Goal: Find contact information: Find contact information

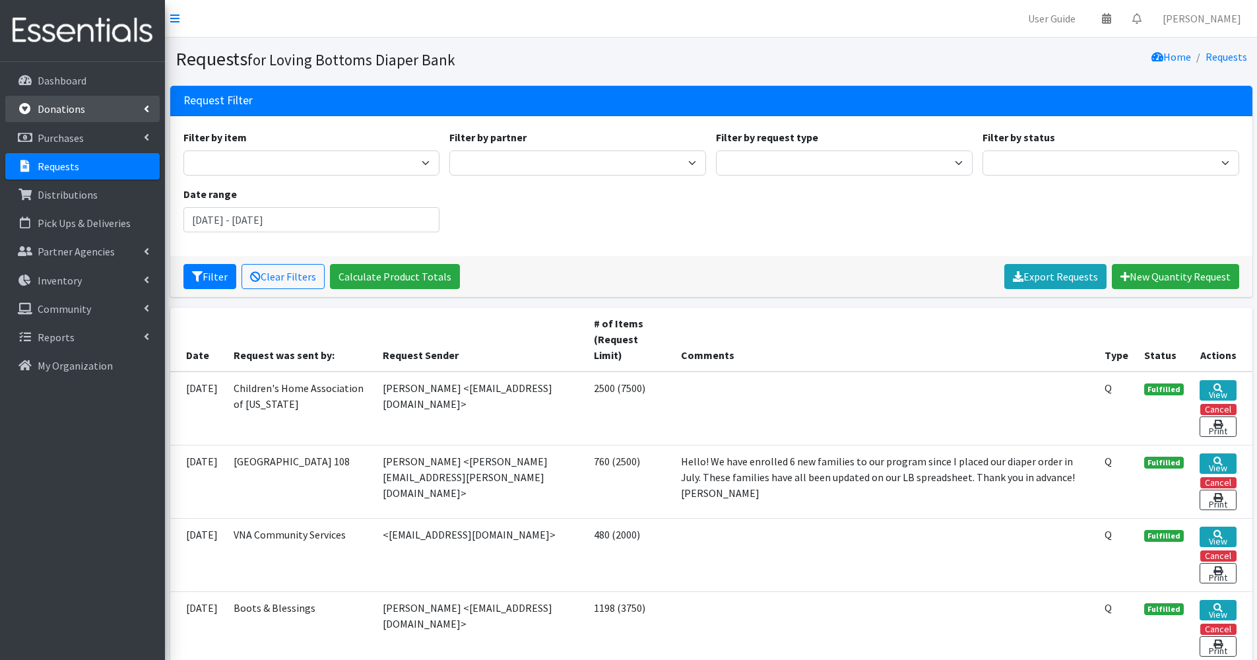
click at [94, 99] on link "Donations" at bounding box center [82, 109] width 154 height 26
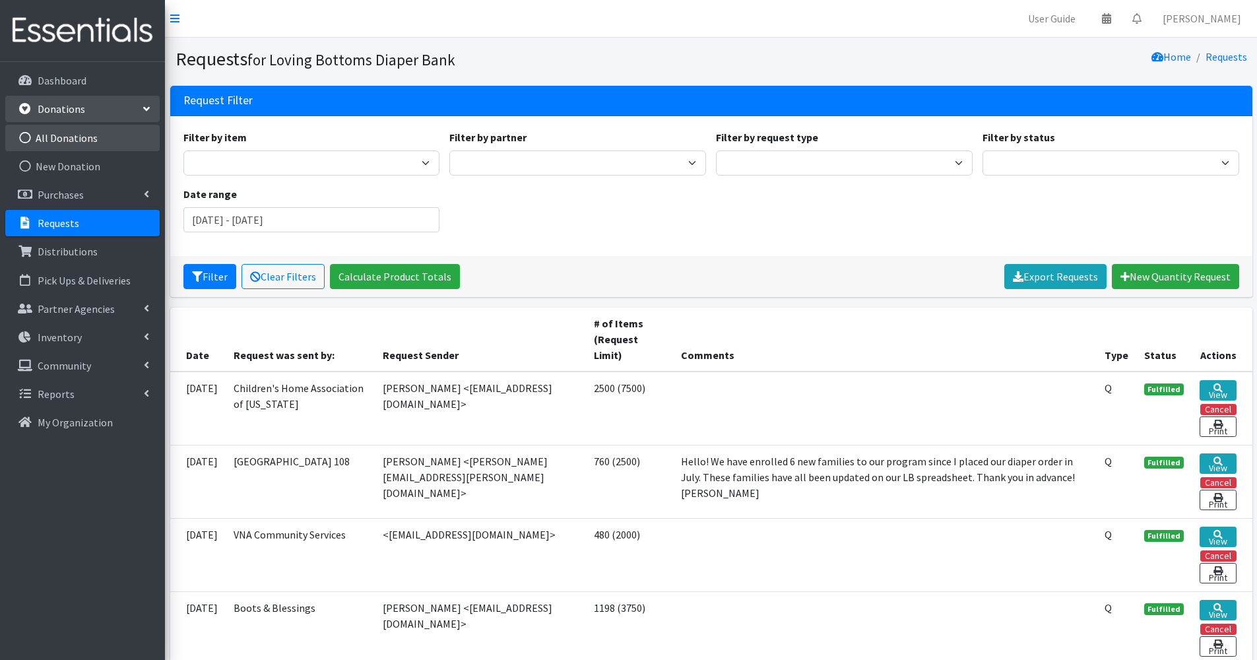
click at [111, 144] on link "All Donations" at bounding box center [82, 138] width 154 height 26
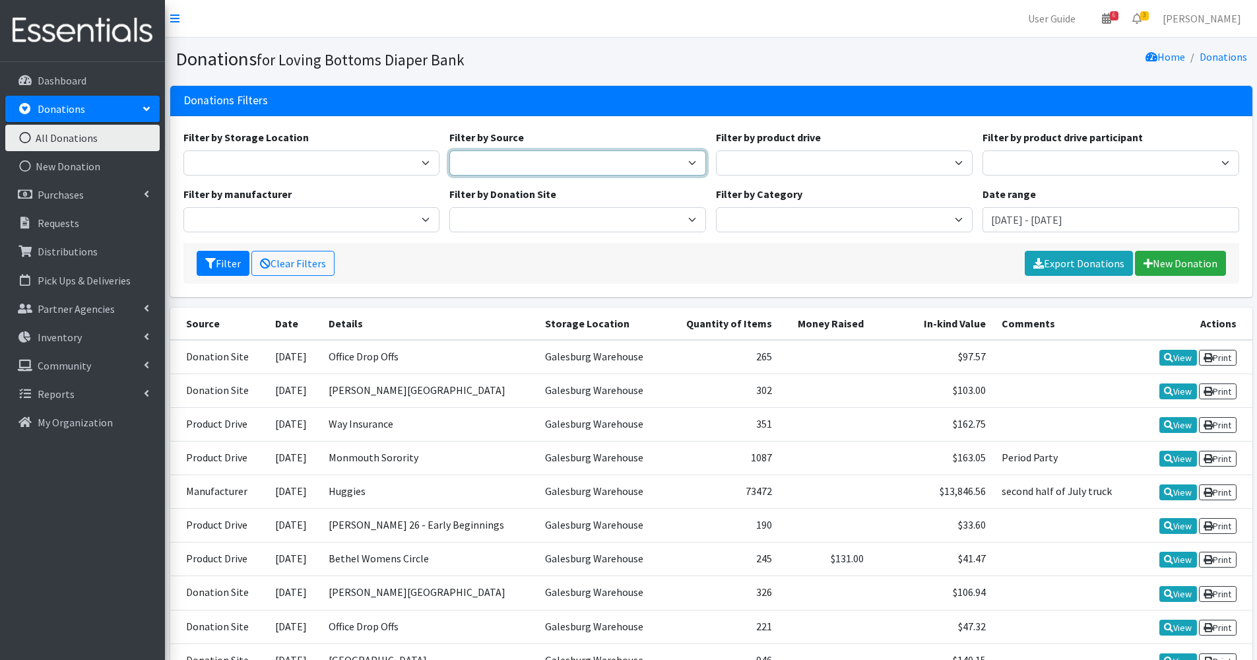
click at [471, 173] on select "Donation Site Manufacturer Product Drive" at bounding box center [577, 162] width 257 height 25
select select "Product Drive"
click at [449, 150] on select "Donation Site Manufacturer Product Drive" at bounding box center [577, 162] width 257 height 25
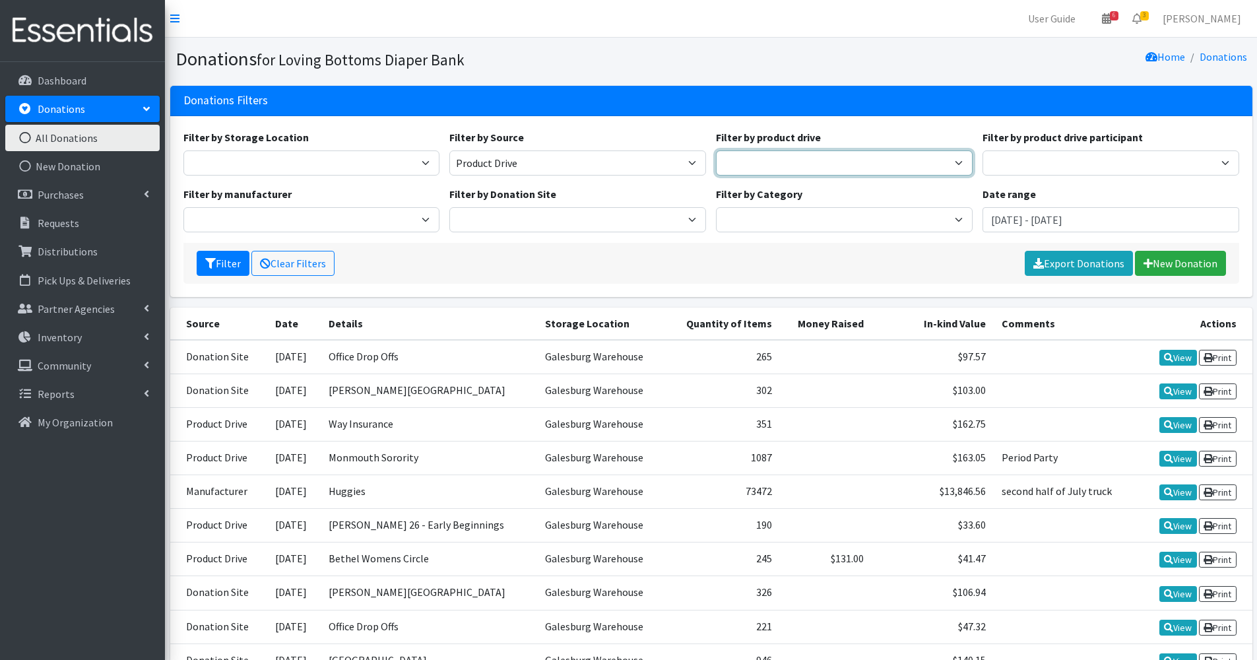
click at [757, 158] on select "4-H Federation AAUW - Morton Club Abilities Plus Abingdon Community Center Abin…" at bounding box center [844, 162] width 257 height 25
click at [684, 113] on div "Donations Filters" at bounding box center [711, 101] width 1082 height 30
click at [221, 267] on button "Filter" at bounding box center [223, 263] width 53 height 25
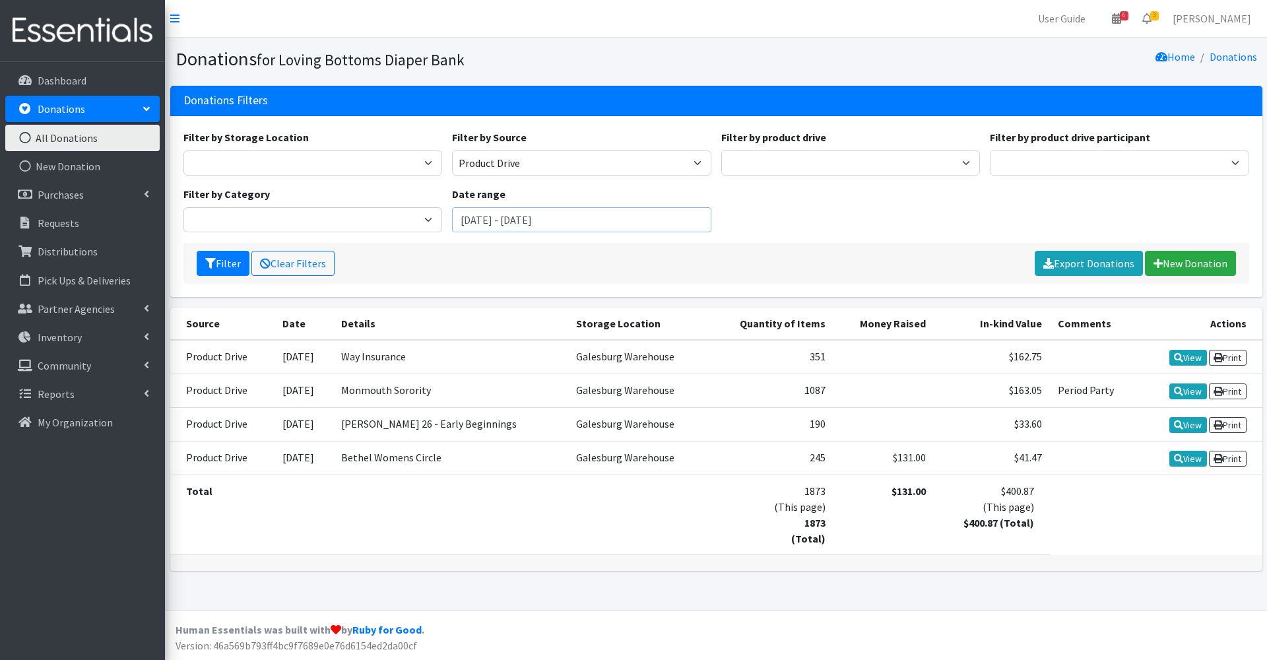
click at [502, 217] on input "June 18, 2025 - September 18, 2025" at bounding box center [581, 219] width 259 height 25
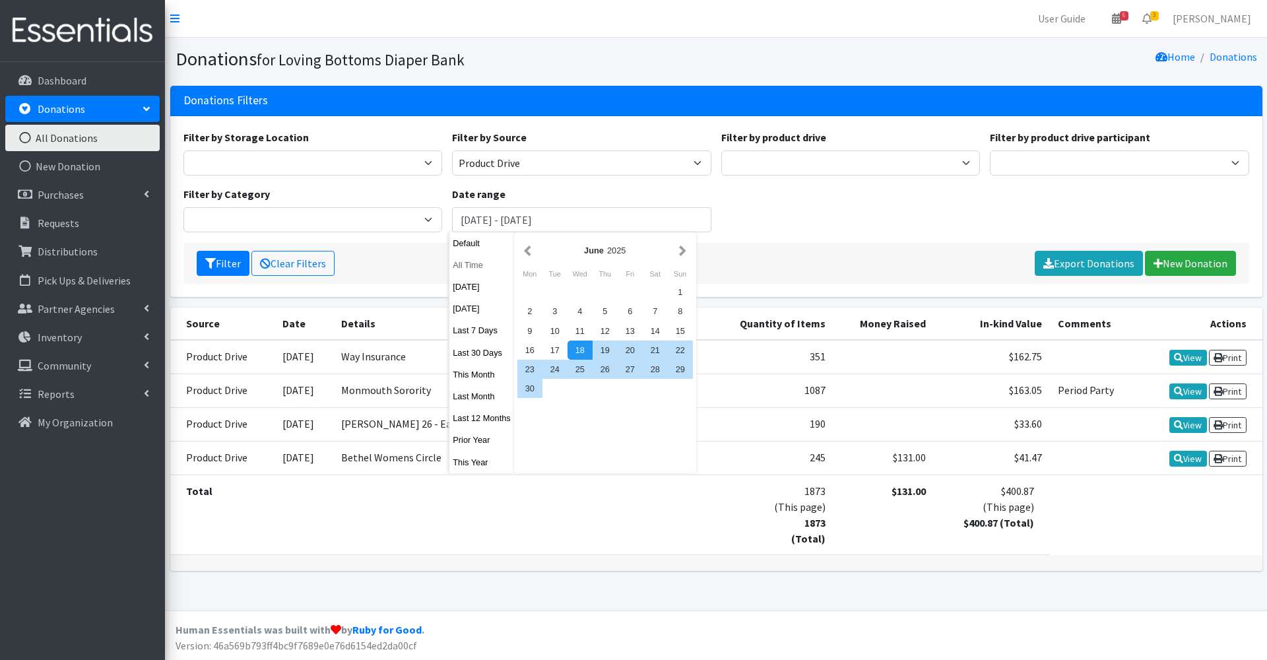
click at [474, 266] on button "All Time" at bounding box center [481, 264] width 65 height 19
type input "August 18, 1925 - August 18, 2026"
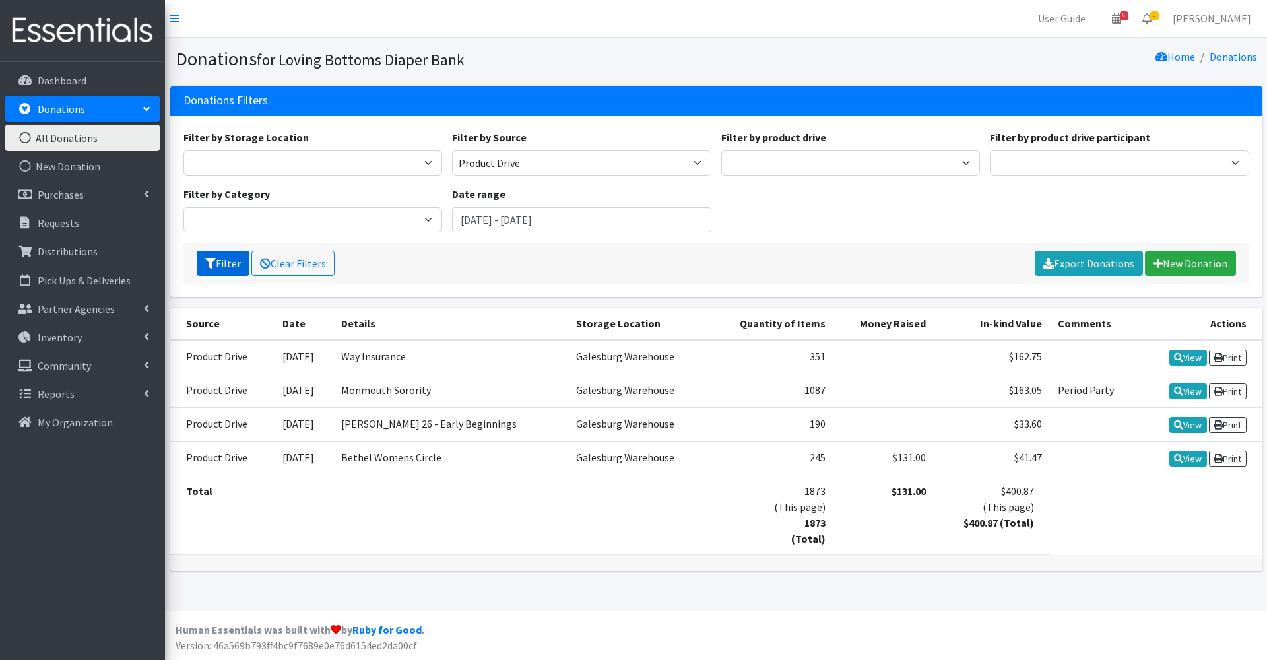
click at [237, 268] on button "Filter" at bounding box center [223, 263] width 53 height 25
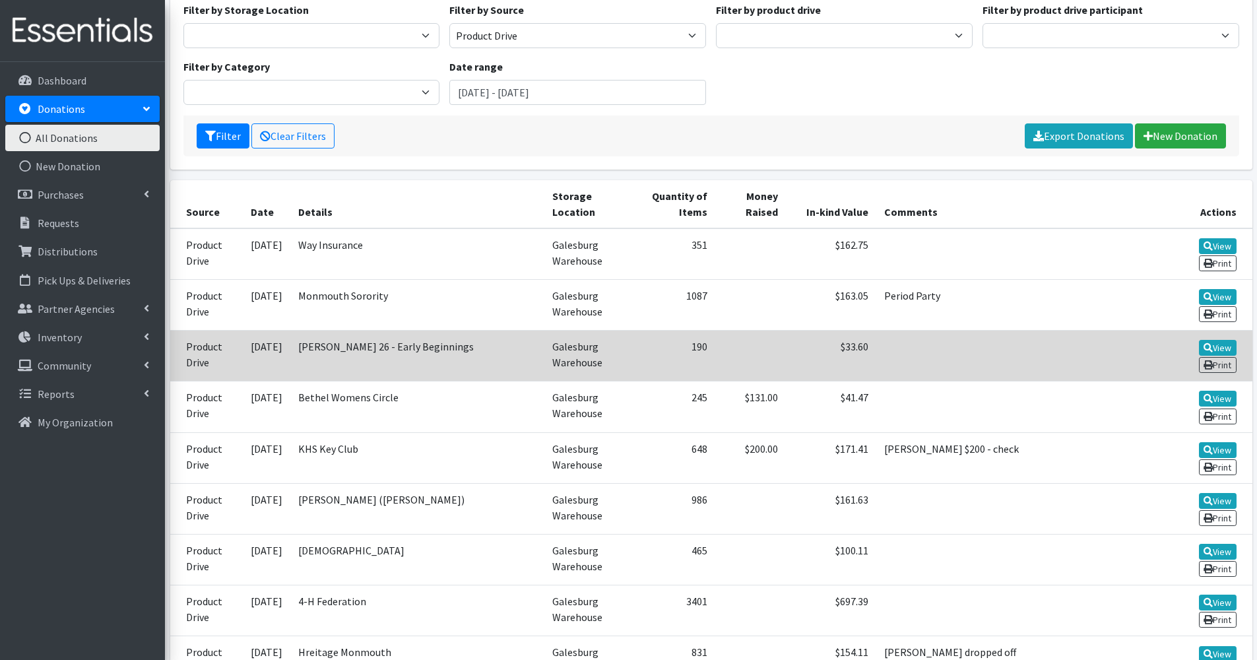
scroll to position [157, 0]
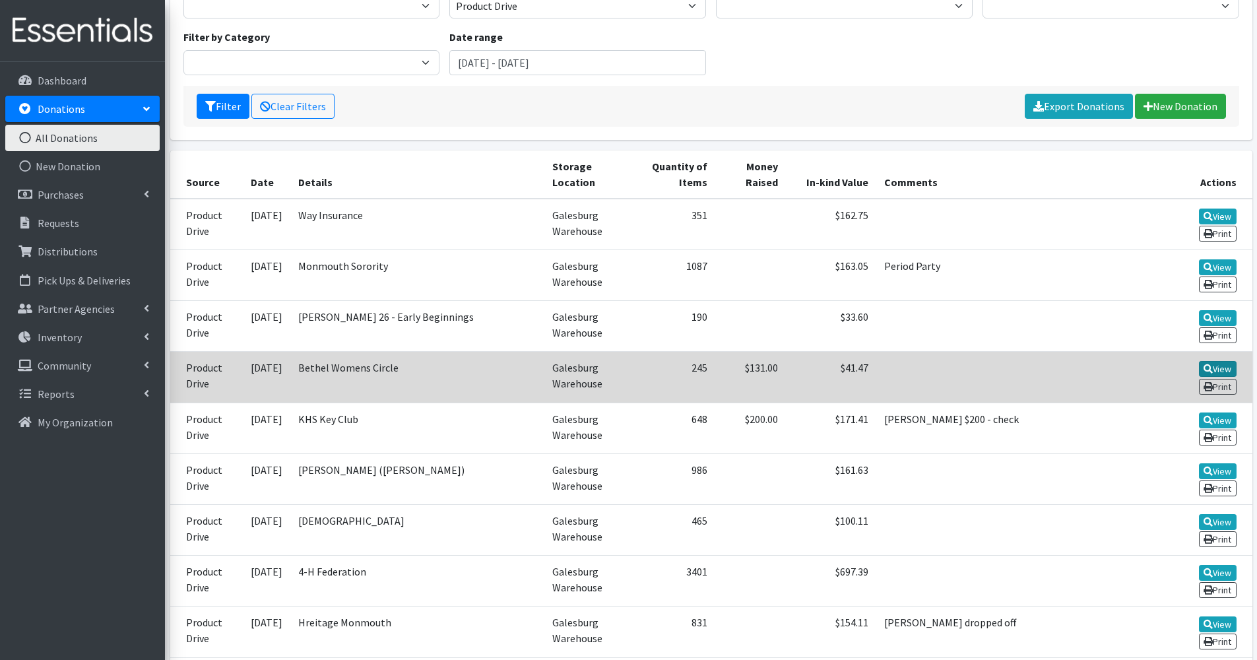
click at [1213, 366] on link "View" at bounding box center [1218, 369] width 38 height 16
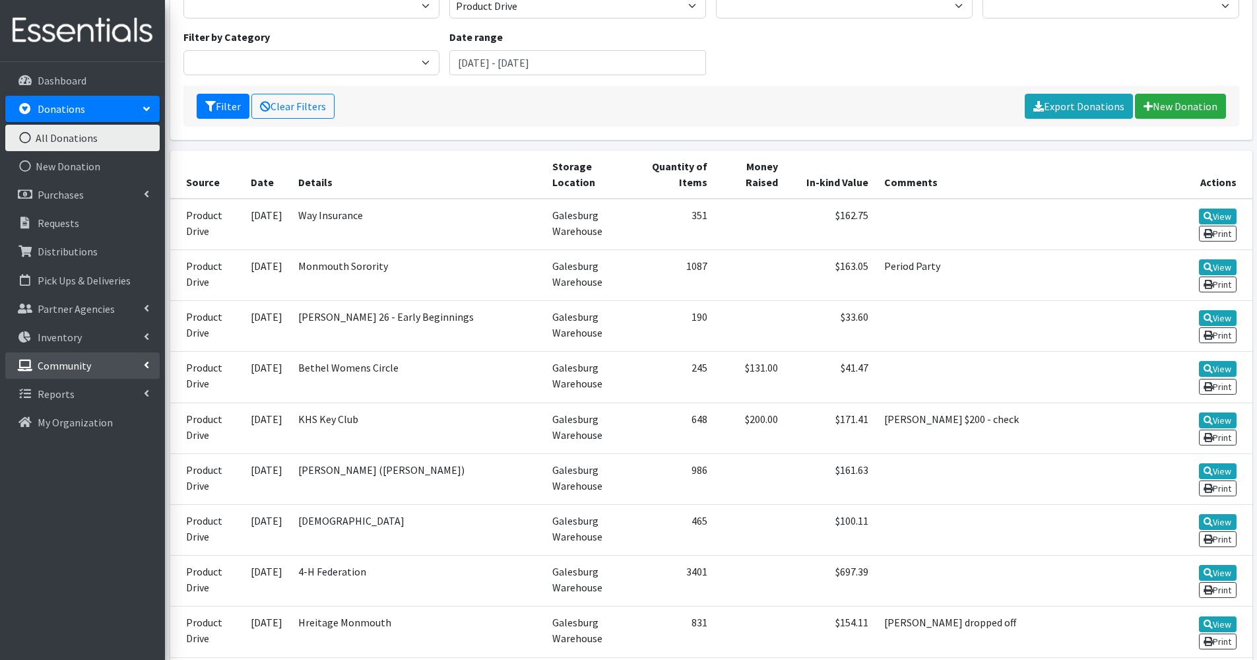
click at [86, 369] on p "Community" at bounding box center [64, 365] width 53 height 13
click at [106, 402] on link "Donation Sites" at bounding box center [82, 394] width 154 height 26
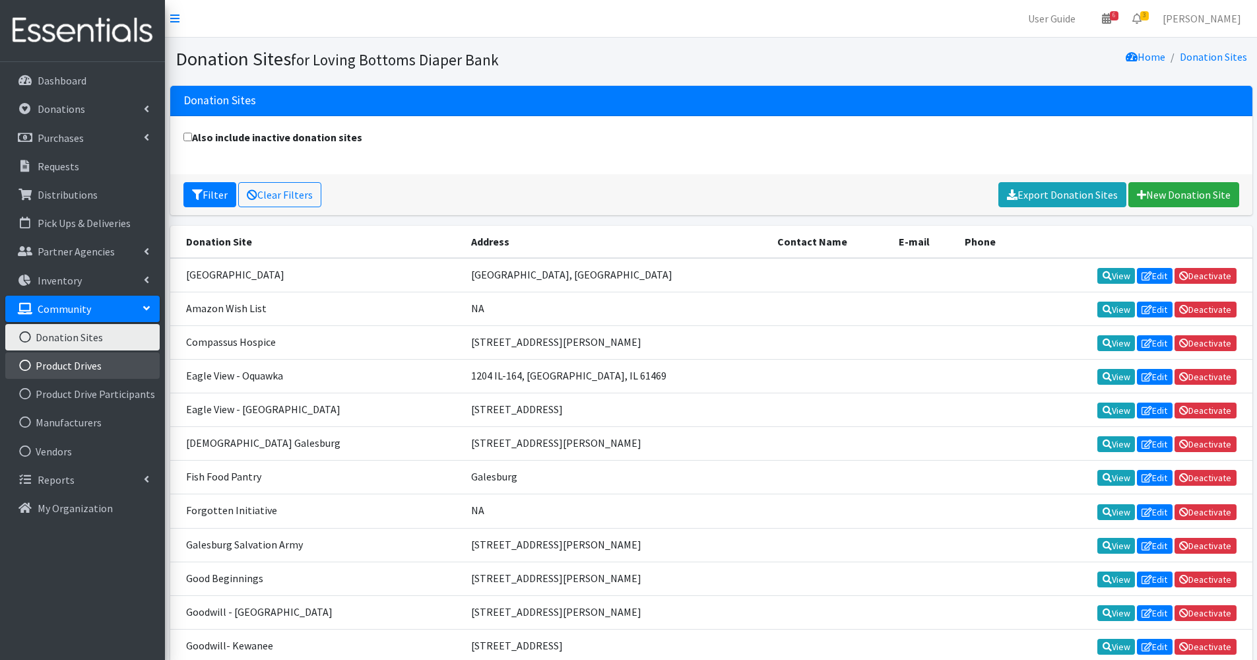
click at [75, 371] on link "Product Drives" at bounding box center [82, 365] width 154 height 26
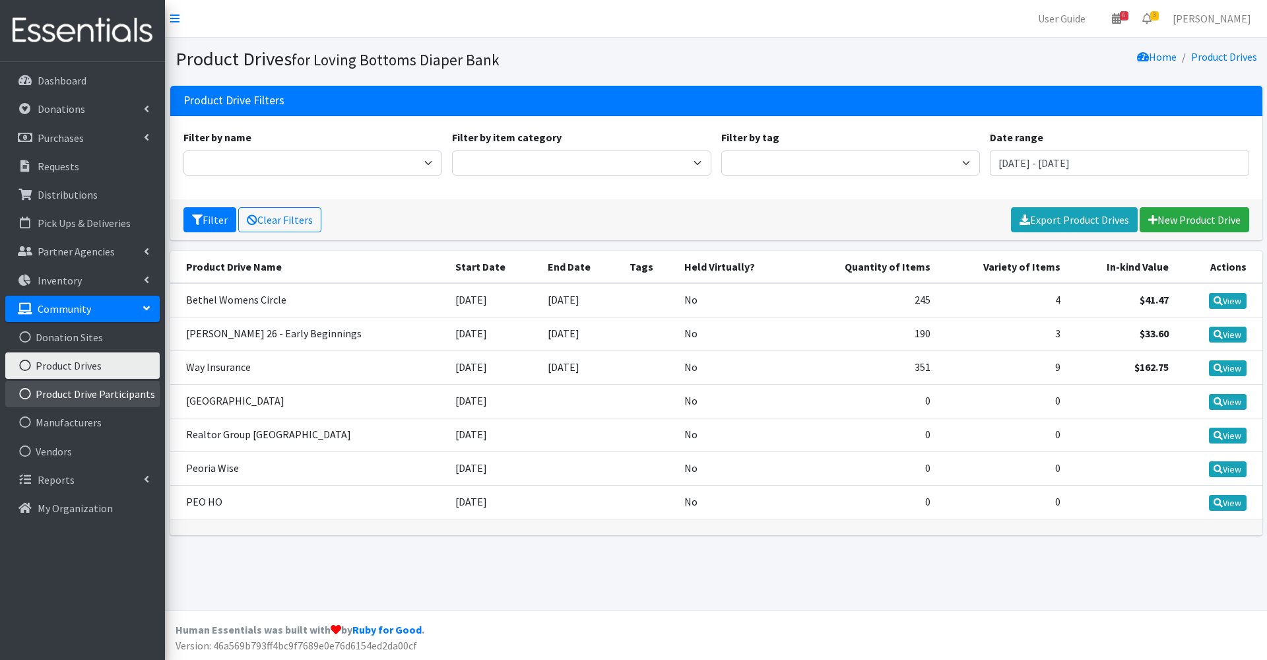
click at [106, 391] on link "Product Drive Participants" at bounding box center [82, 394] width 154 height 26
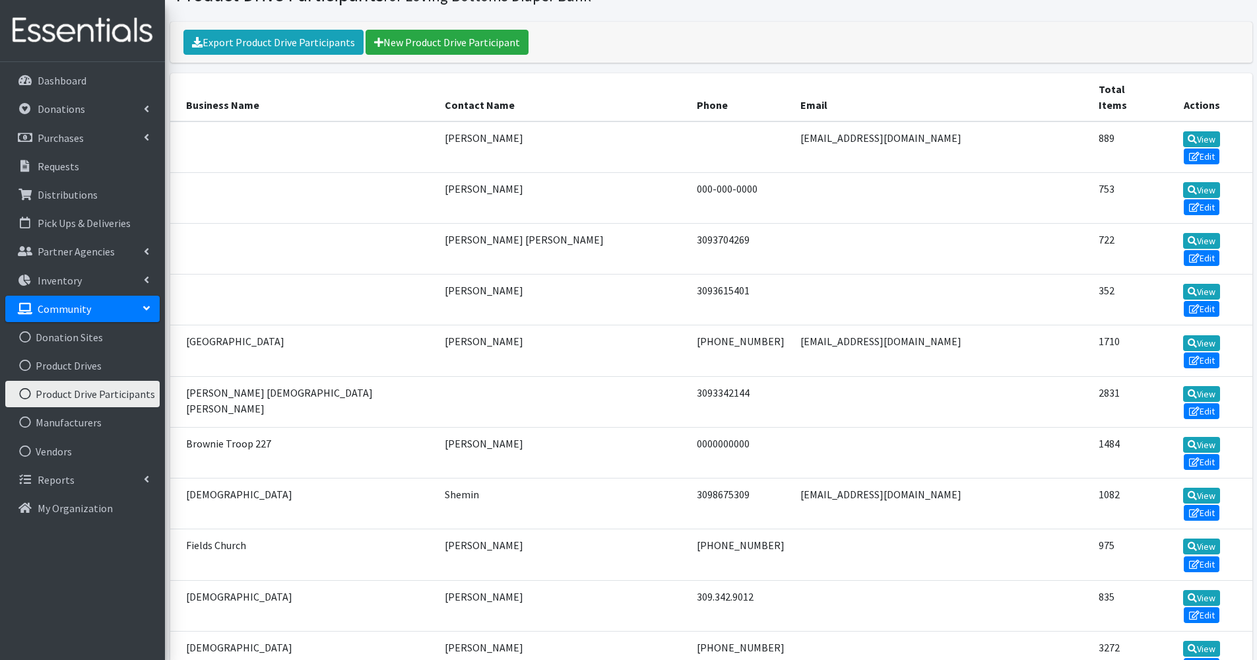
scroll to position [65, 0]
click at [906, 325] on td "[EMAIL_ADDRESS][DOMAIN_NAME]" at bounding box center [941, 350] width 299 height 51
drag, startPoint x: 904, startPoint y: 255, endPoint x: 750, endPoint y: 257, distance: 153.7
click at [792, 325] on td "[EMAIL_ADDRESS][DOMAIN_NAME]" at bounding box center [941, 350] width 299 height 51
copy td "[EMAIL_ADDRESS][DOMAIN_NAME]"
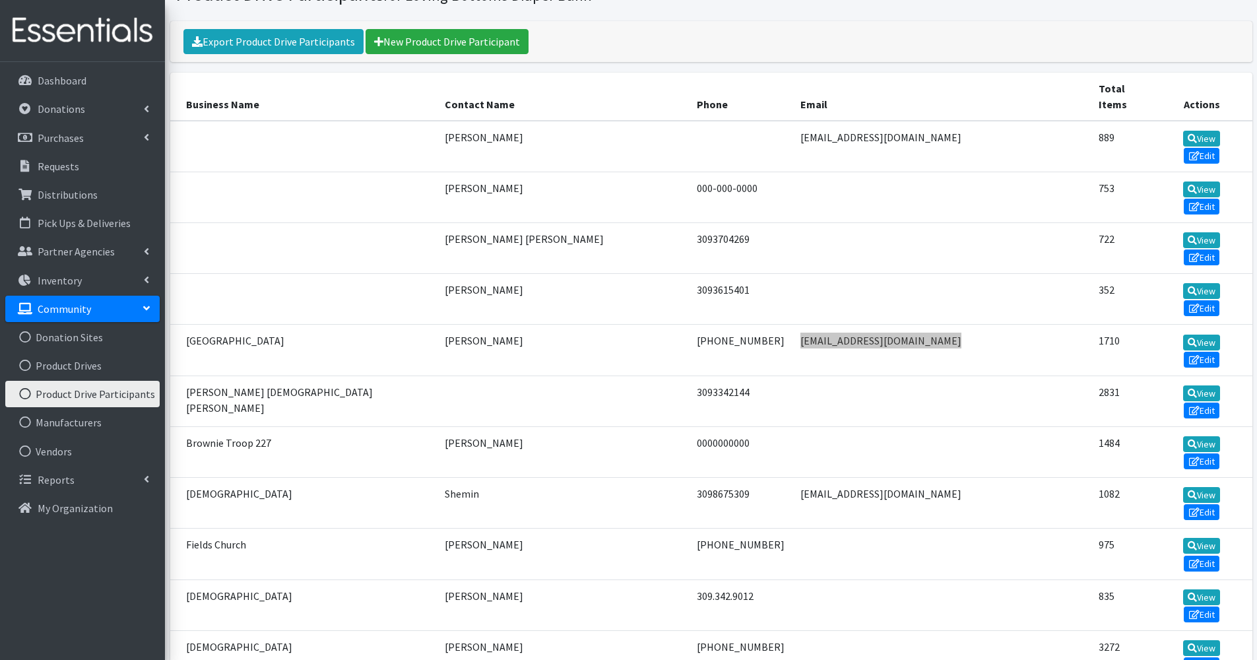
scroll to position [292, 0]
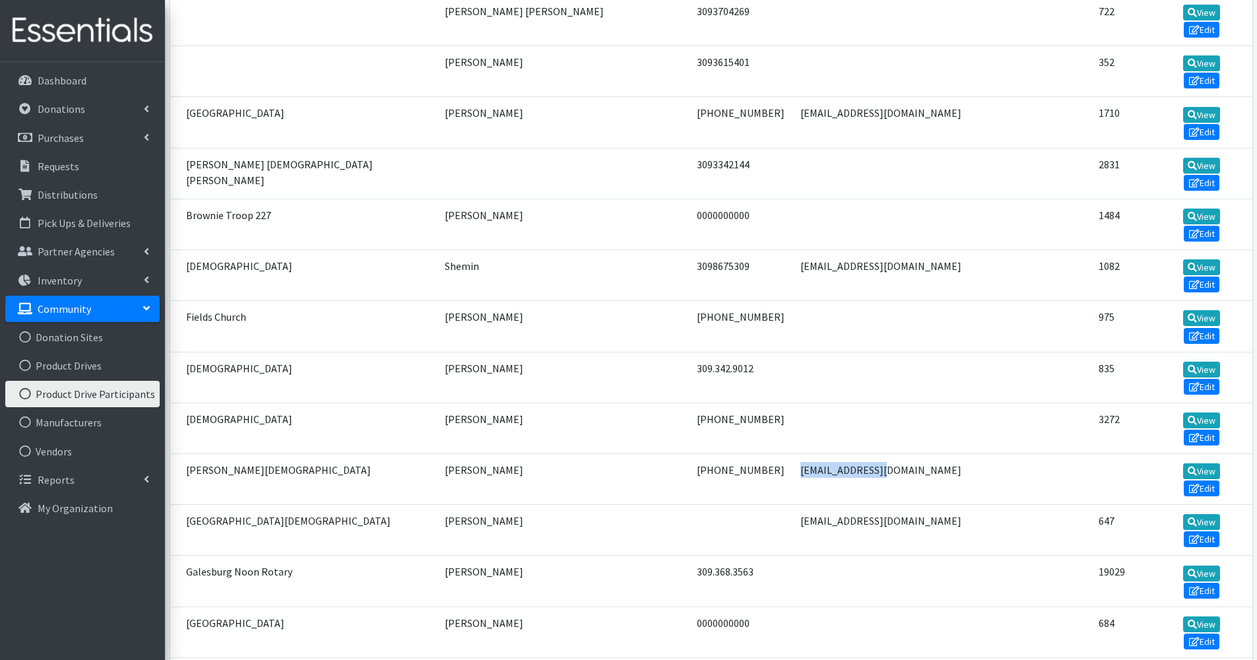
drag, startPoint x: 852, startPoint y: 258, endPoint x: 749, endPoint y: 276, distance: 105.2
click at [792, 453] on td "a1doll@yahoo.com" at bounding box center [941, 478] width 299 height 51
copy td "a1doll@yahoo.com"
drag, startPoint x: 854, startPoint y: 298, endPoint x: 755, endPoint y: 296, distance: 99.6
click at [792, 505] on td "ljunkihm@gmail.com" at bounding box center [941, 530] width 299 height 51
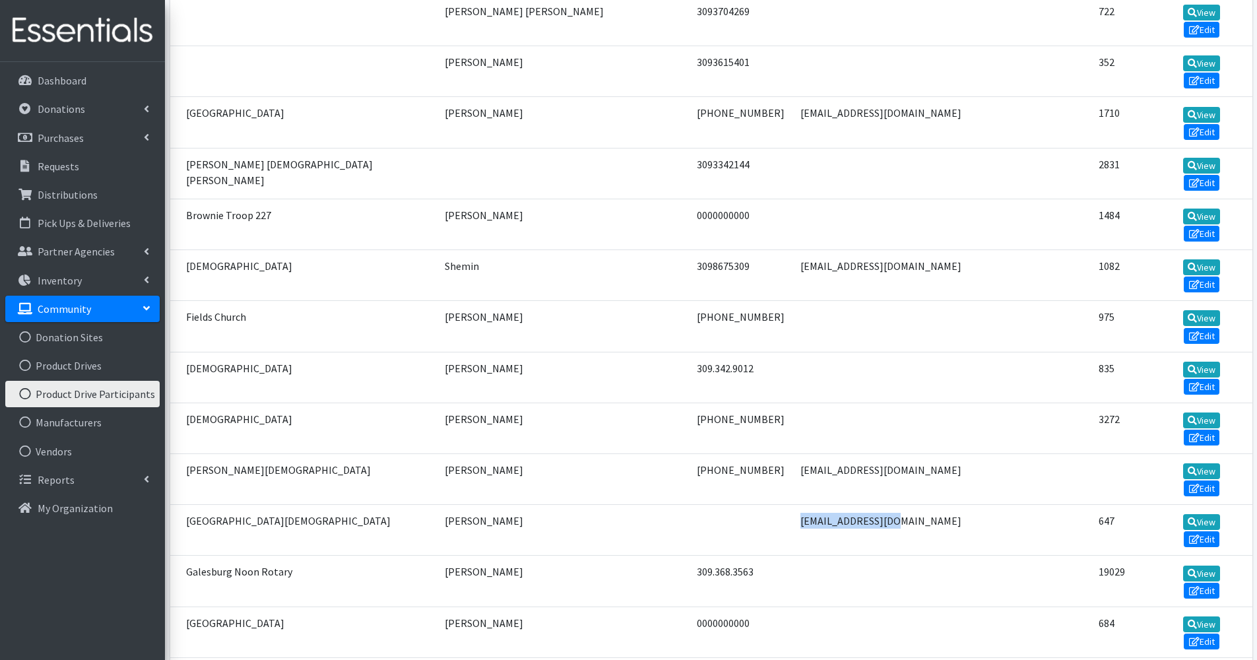
copy td "ljunkihm@gmail.com"
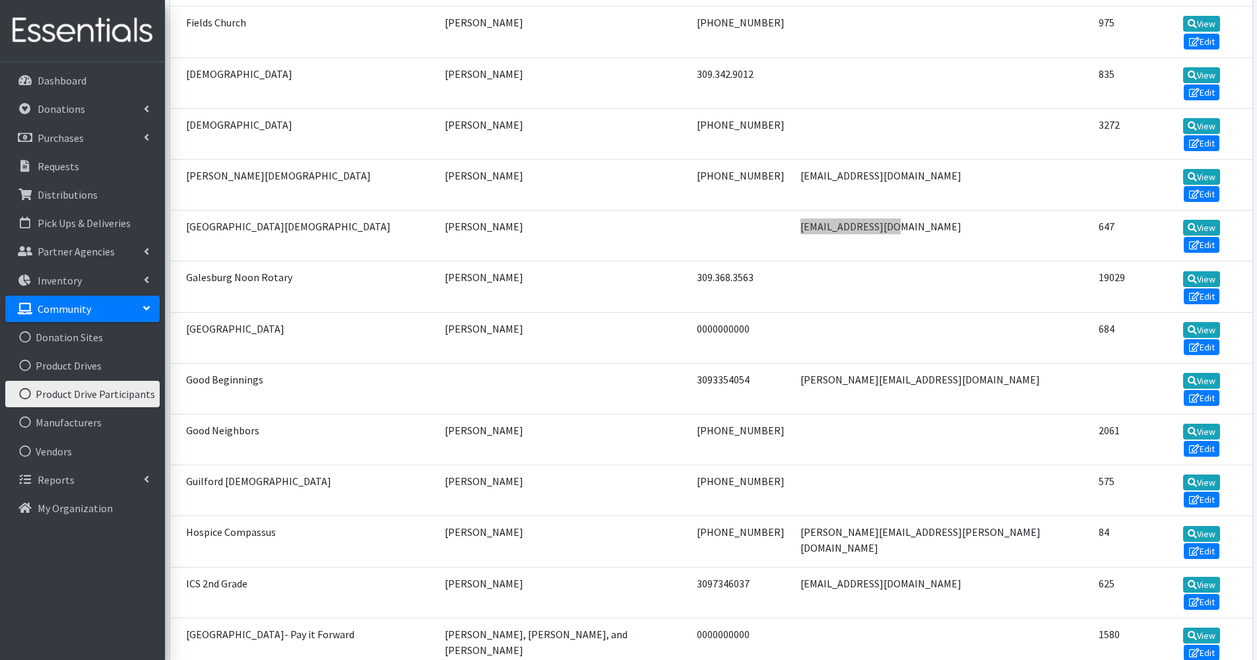
scroll to position [588, 0]
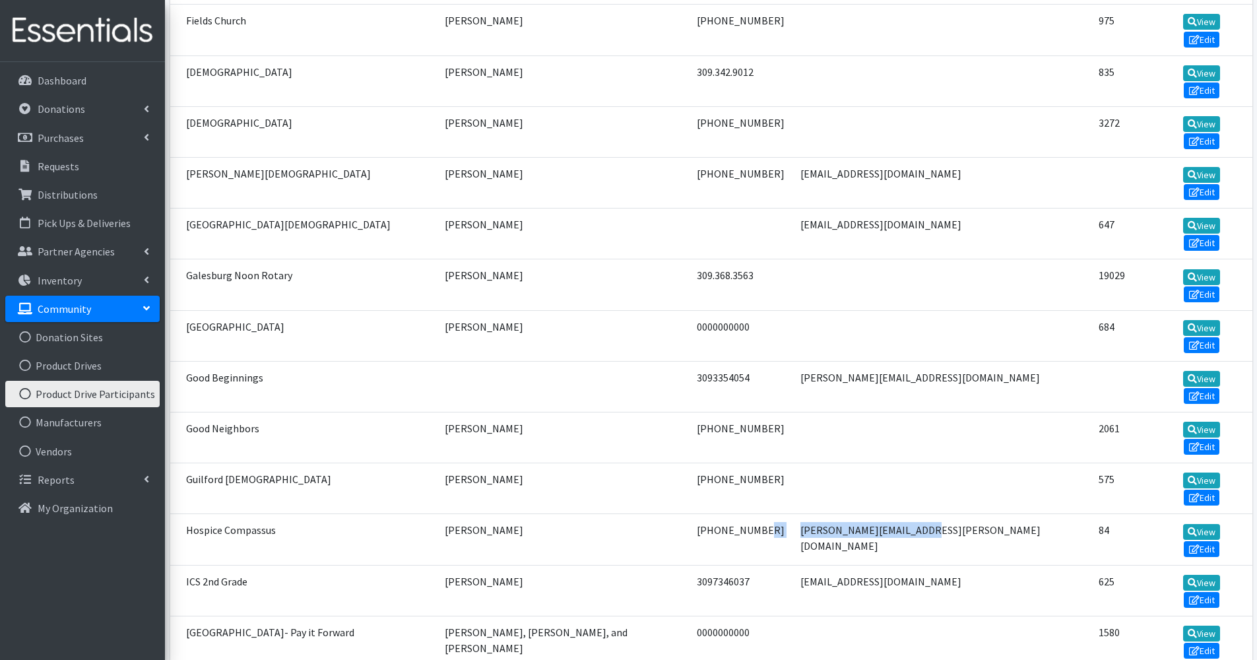
drag, startPoint x: 893, startPoint y: 201, endPoint x: 737, endPoint y: 210, distance: 156.0
click at [737, 514] on tr "Hospice Compassus Sandra Shimmin 309-255-6205 sandra.shimmin@gmail.com 84 View …" at bounding box center [711, 539] width 1082 height 51
copy tr "[PERSON_NAME][EMAIL_ADDRESS][PERSON_NAME][DOMAIN_NAME]"
drag, startPoint x: 904, startPoint y: 234, endPoint x: 755, endPoint y: 238, distance: 149.1
click at [792, 565] on td "[EMAIL_ADDRESS][DOMAIN_NAME]" at bounding box center [941, 590] width 299 height 51
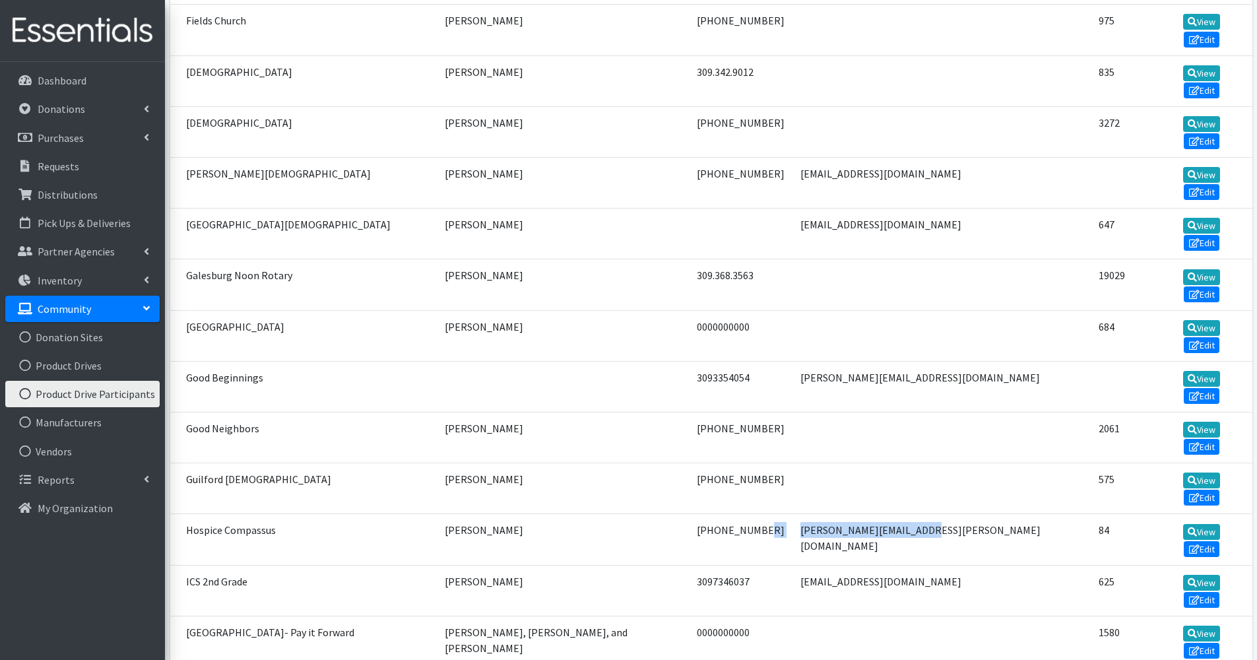
copy td "[EMAIL_ADDRESS][DOMAIN_NAME]"
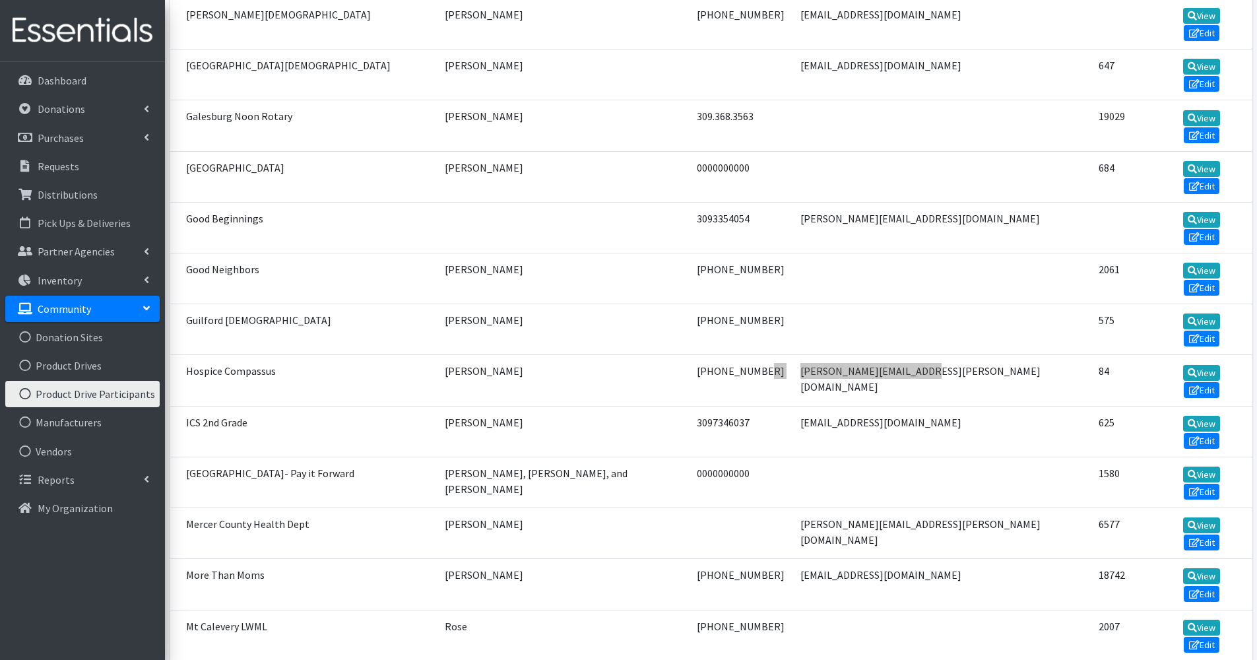
scroll to position [750, 0]
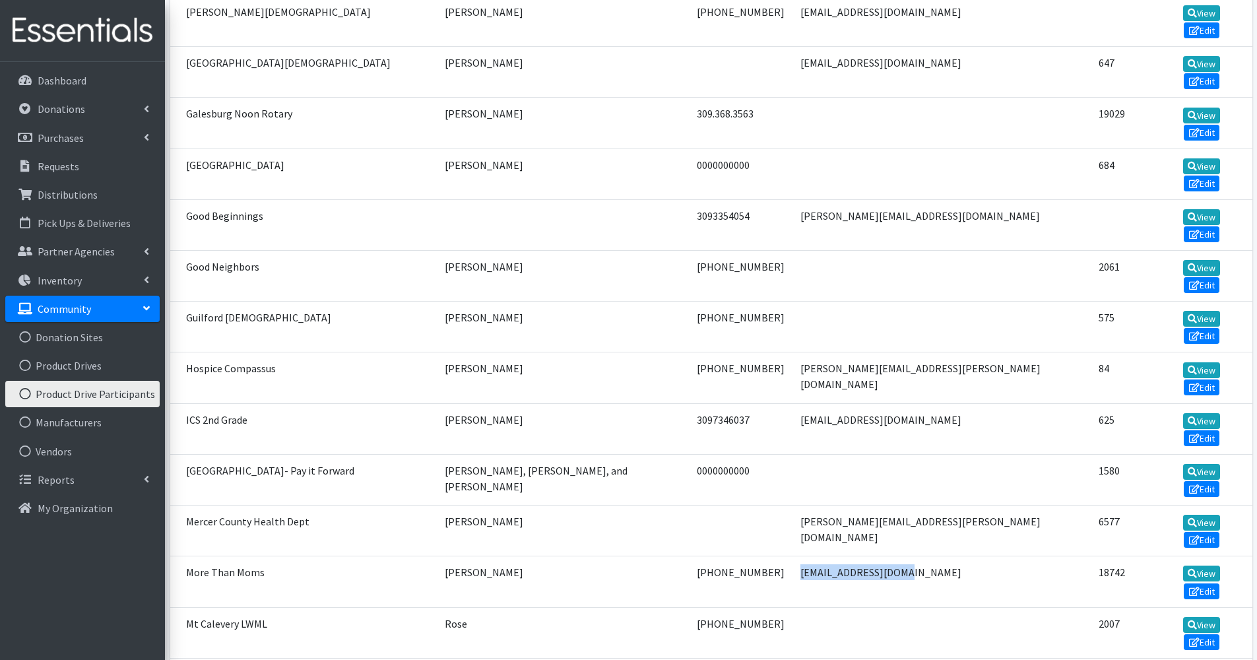
drag, startPoint x: 860, startPoint y: 177, endPoint x: 748, endPoint y: 179, distance: 111.5
click at [748, 556] on tr "More Than Moms Amanda Pilger (309) 255-7030 ajpilger@hotmail.com 18742 View Edit" at bounding box center [711, 581] width 1082 height 51
copy tr "[EMAIL_ADDRESS][DOMAIN_NAME]"
click at [748, 556] on td "[PHONE_NUMBER]" at bounding box center [741, 581] width 104 height 51
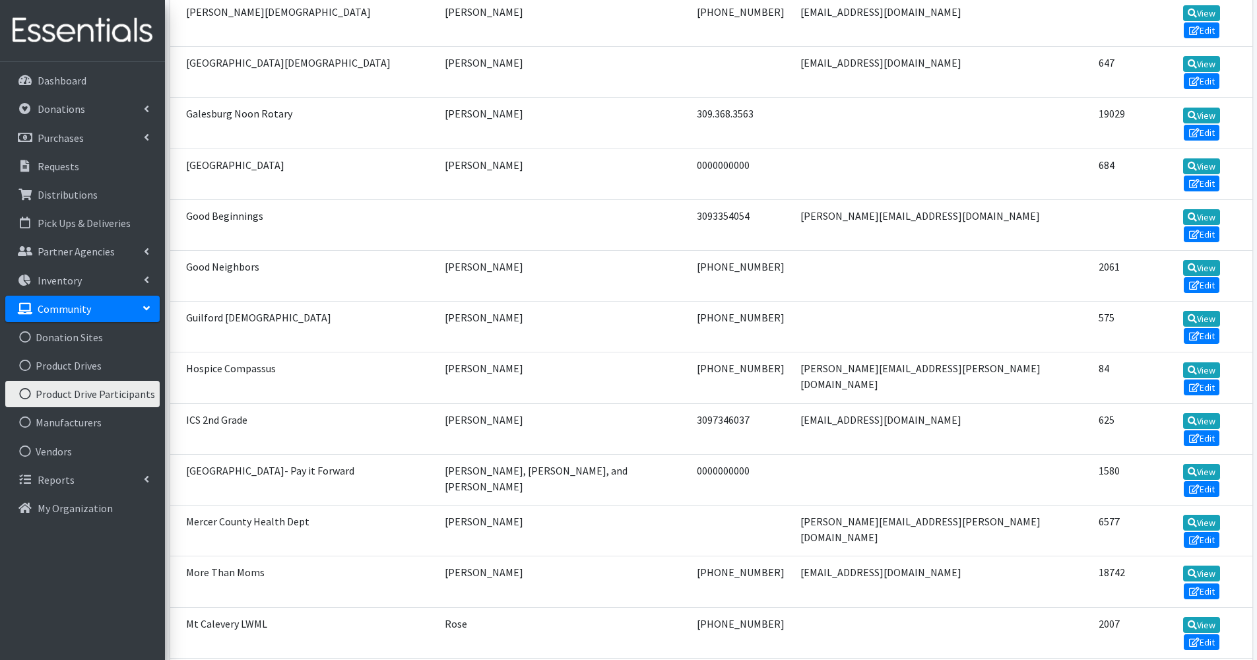
drag, startPoint x: 926, startPoint y: 248, endPoint x: 757, endPoint y: 259, distance: 169.2
copy td "Carolyn.A.Tomeo@OSFHealthcare.org"
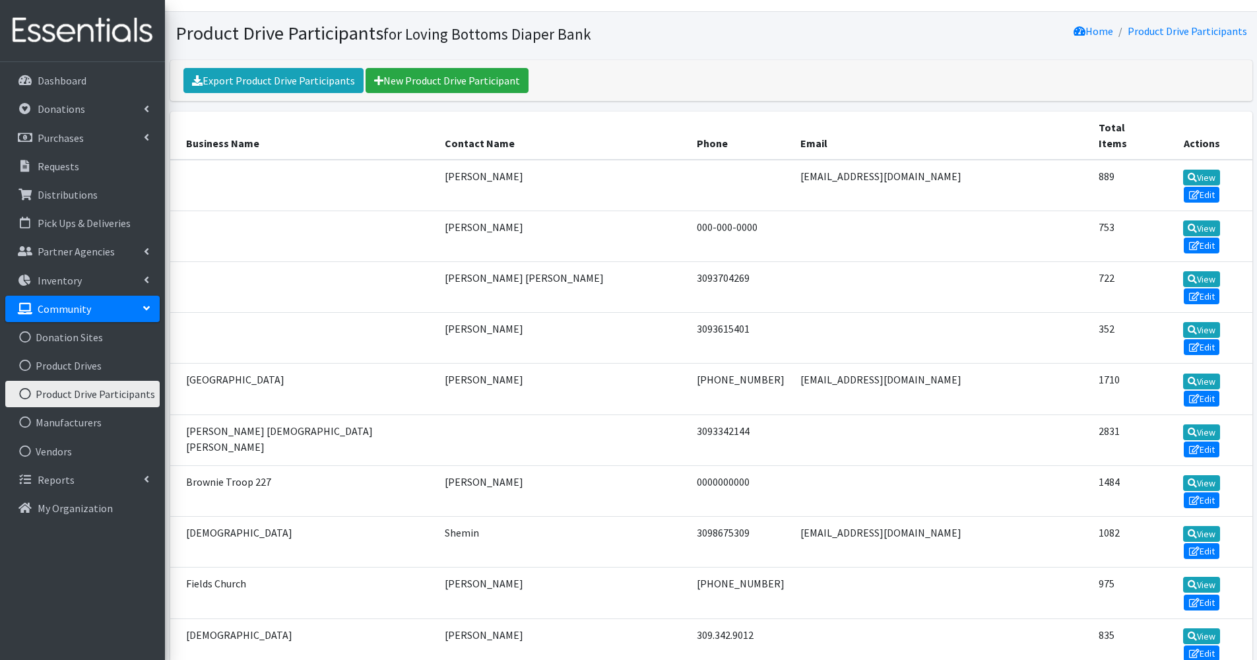
scroll to position [0, 0]
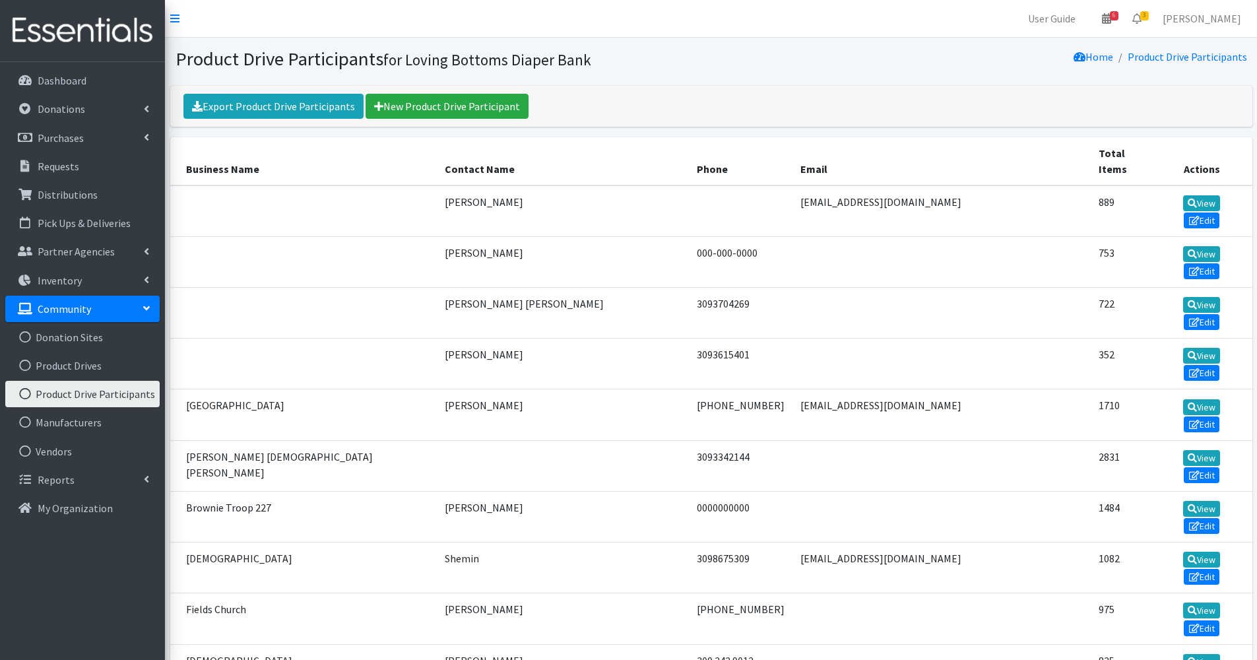
click at [94, 389] on link "Product Drive Participants" at bounding box center [82, 394] width 154 height 26
click at [92, 373] on link "Product Drives" at bounding box center [82, 365] width 154 height 26
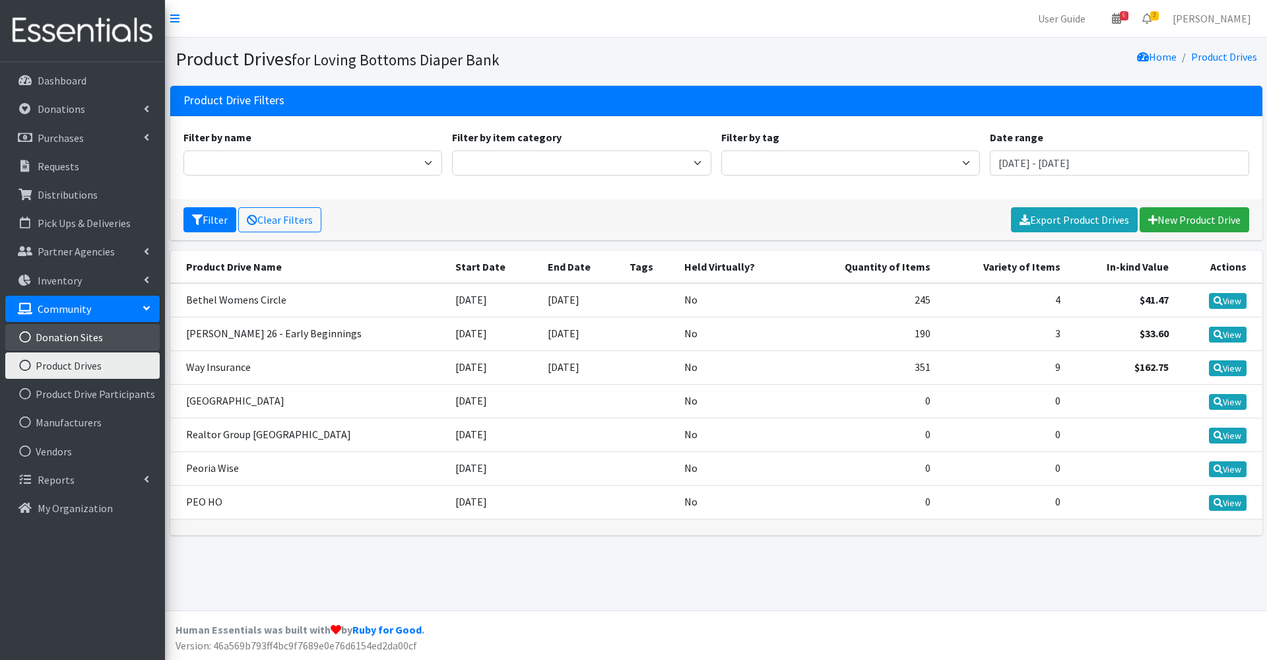
click at [98, 331] on link "Donation Sites" at bounding box center [82, 337] width 154 height 26
